Goal: Information Seeking & Learning: Learn about a topic

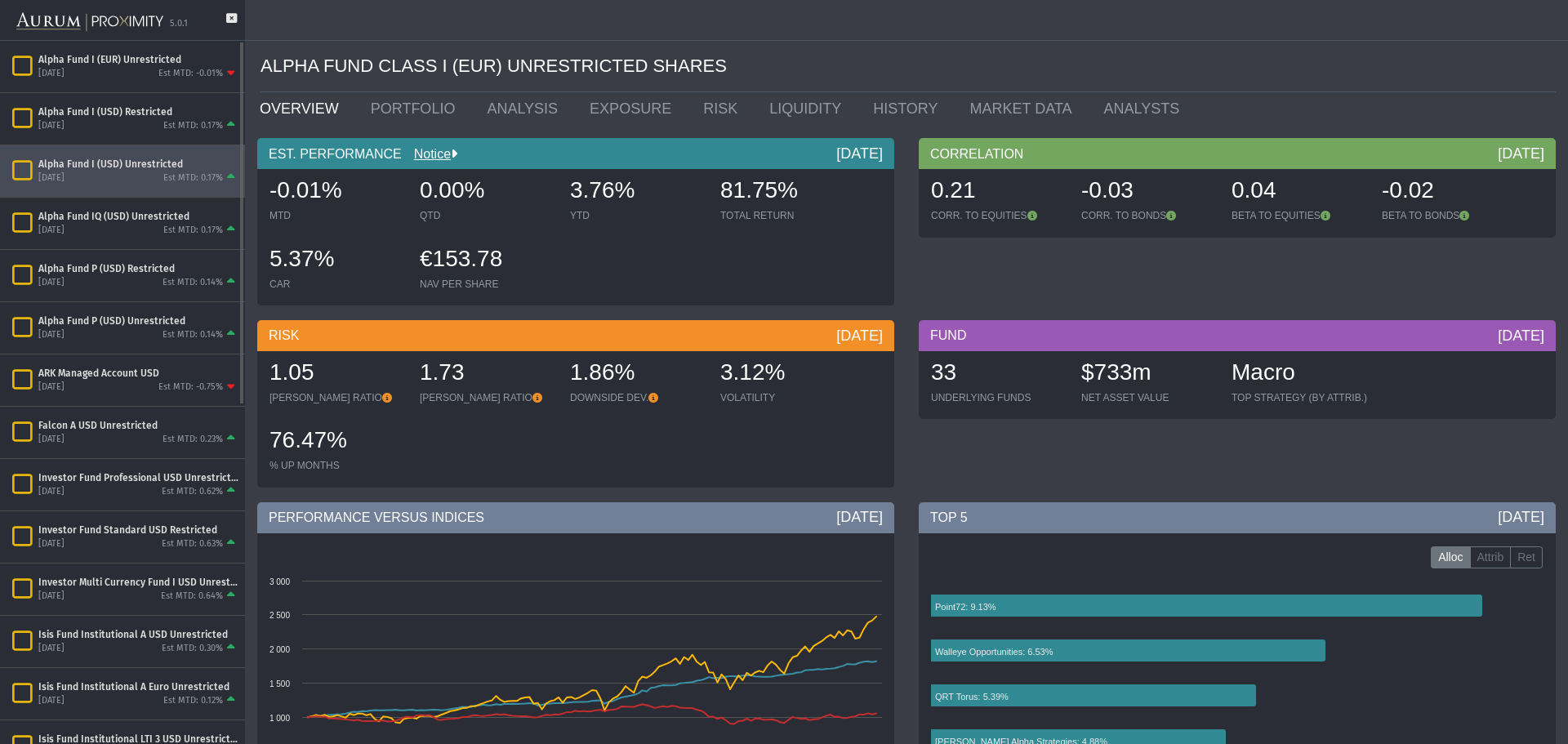
click at [203, 172] on div "Est MTD: 0.17%" at bounding box center [193, 178] width 59 height 12
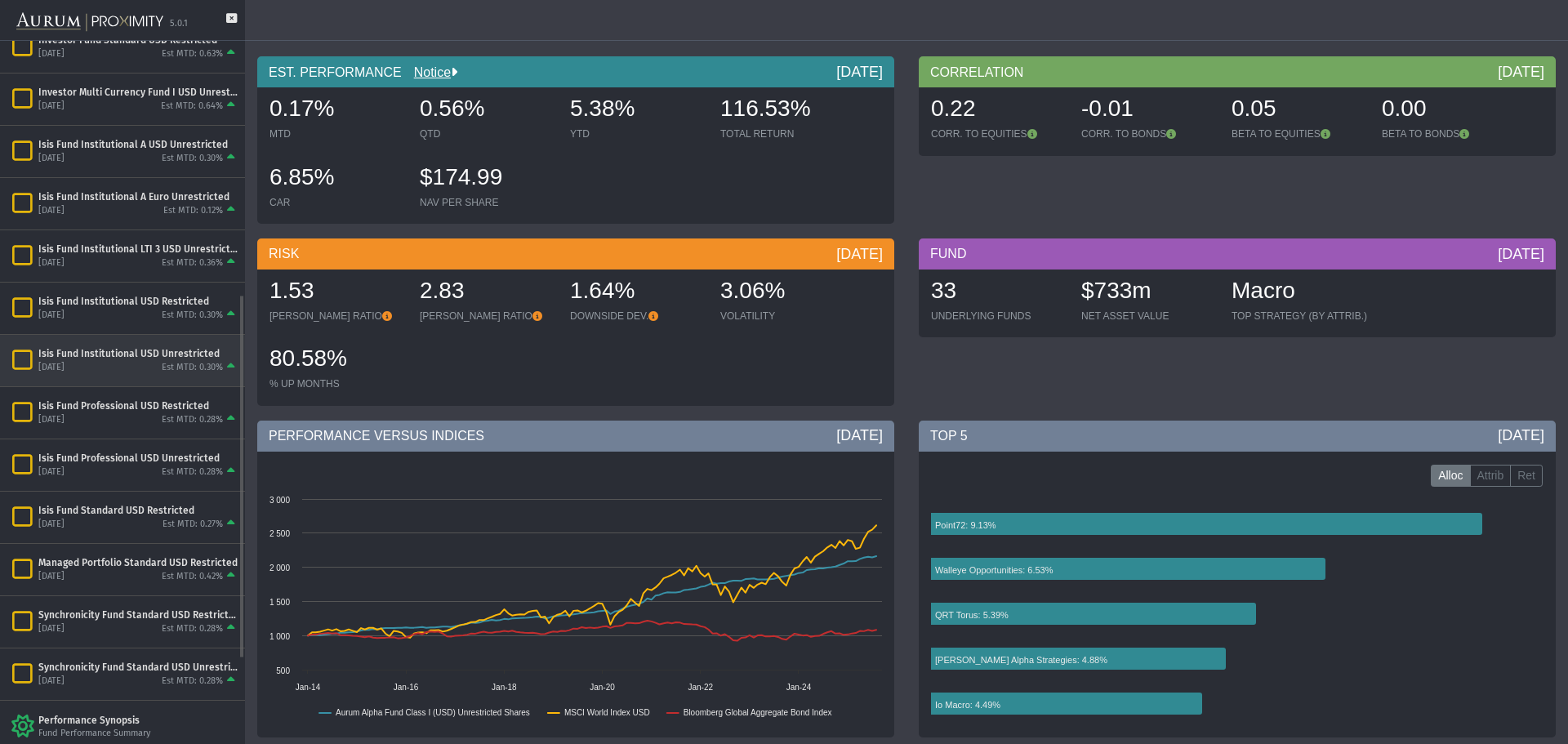
scroll to position [654, 0]
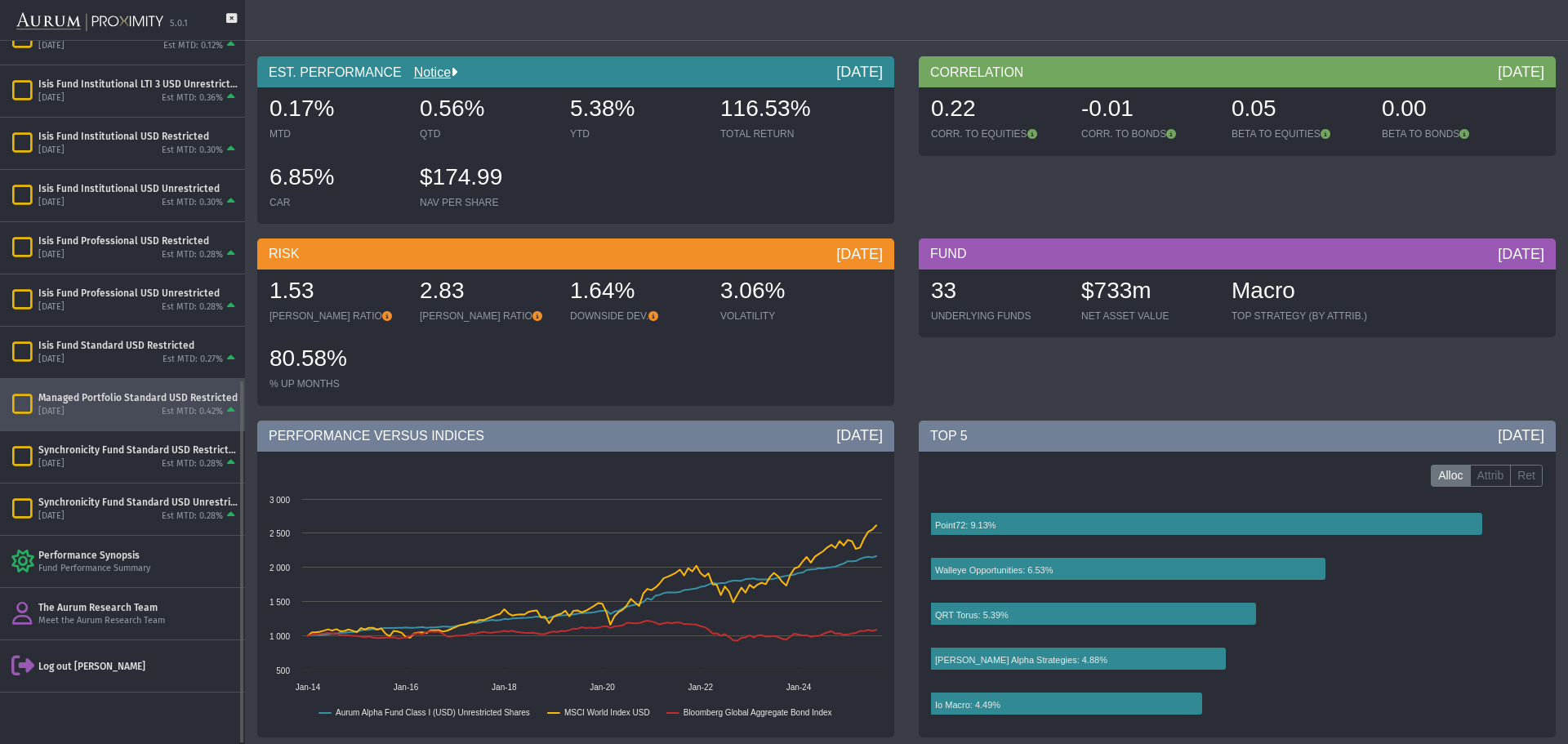
click at [146, 413] on div "[DATE] Est MTD: 0.42%" at bounding box center [139, 411] width 200 height 15
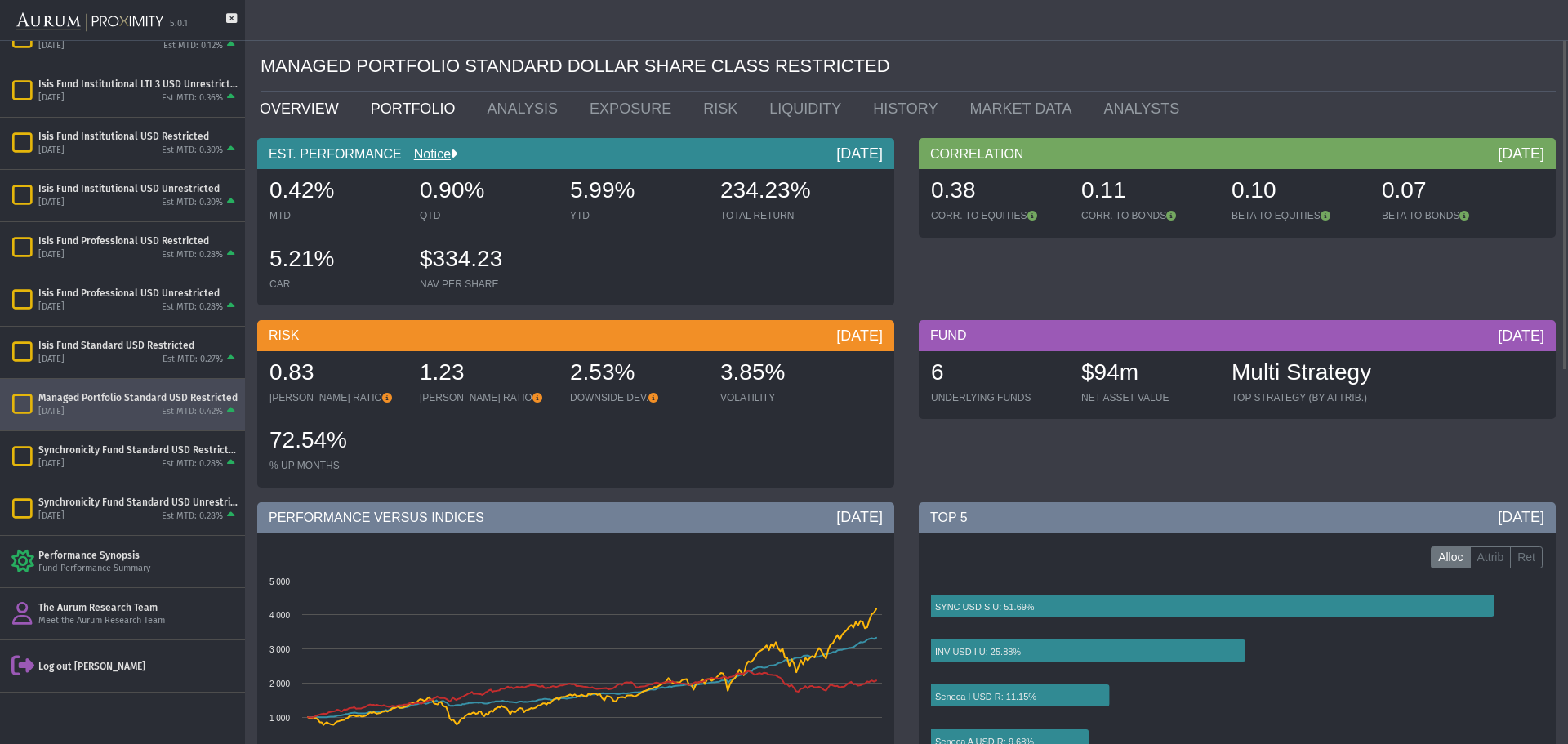
click at [389, 102] on link "PORTFOLIO" at bounding box center [417, 108] width 117 height 33
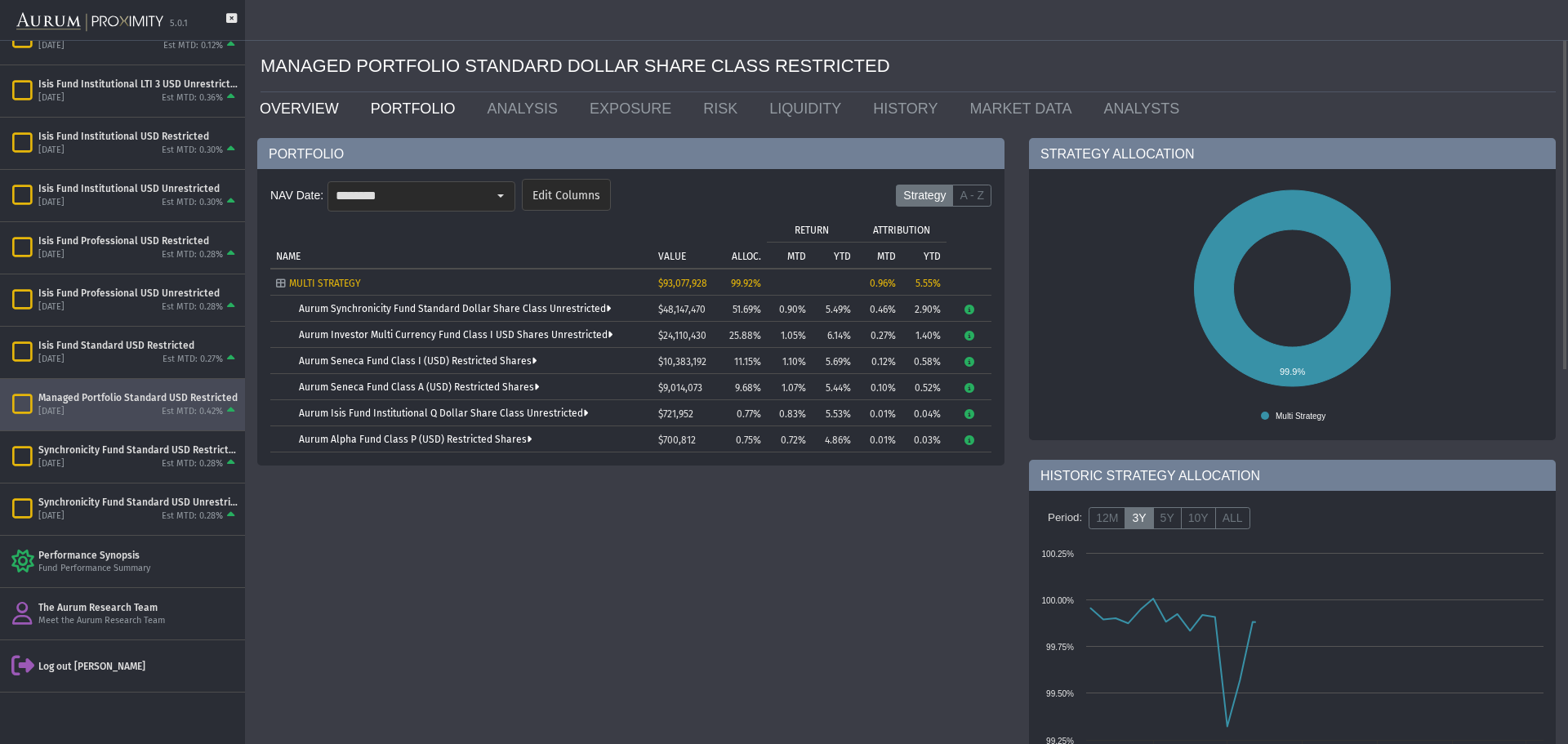
click at [302, 105] on link "OVERVIEW" at bounding box center [302, 108] width 111 height 33
